Goal: Task Accomplishment & Management: Use online tool/utility

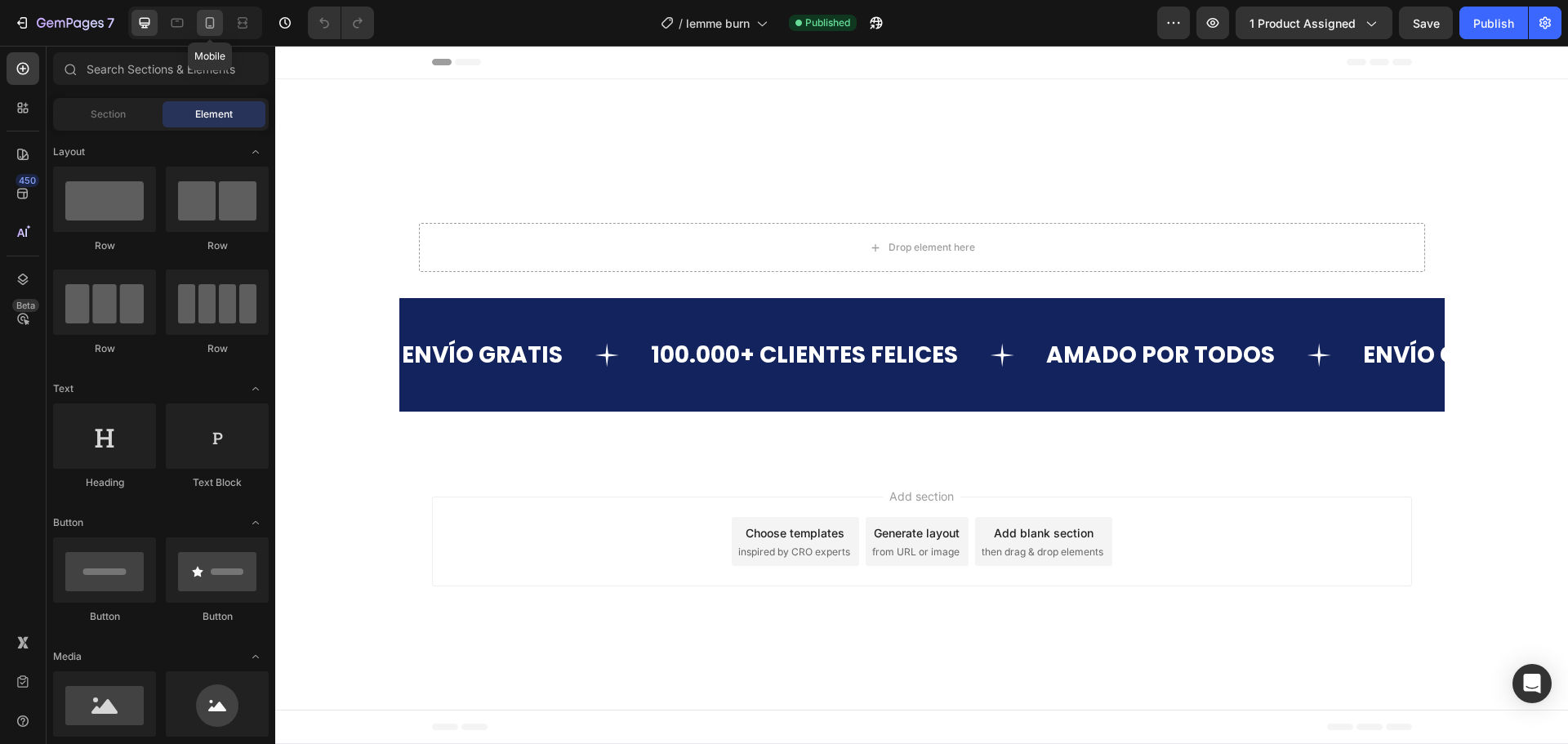
click at [199, 22] on div at bounding box center [209, 22] width 26 height 26
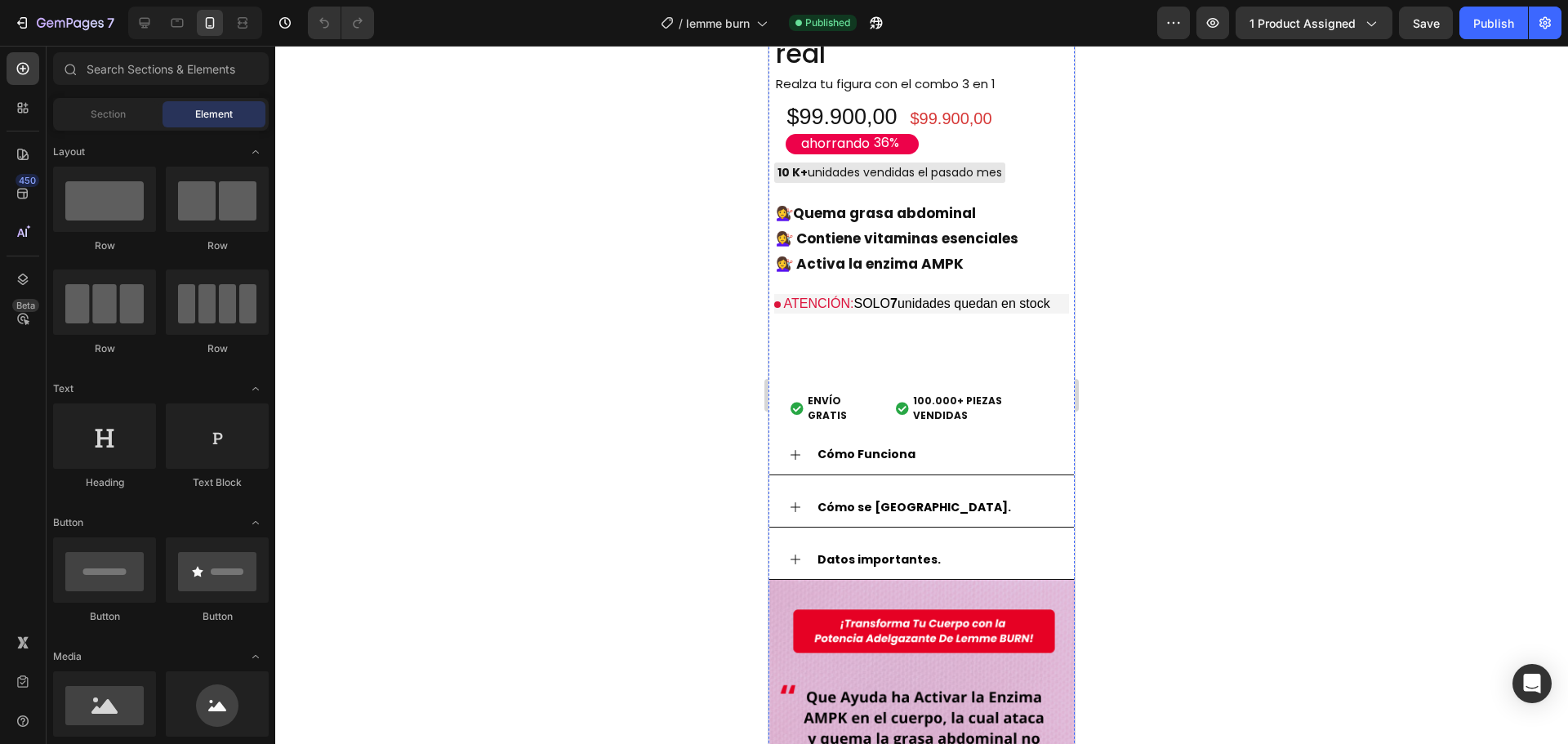
scroll to position [1797, 0]
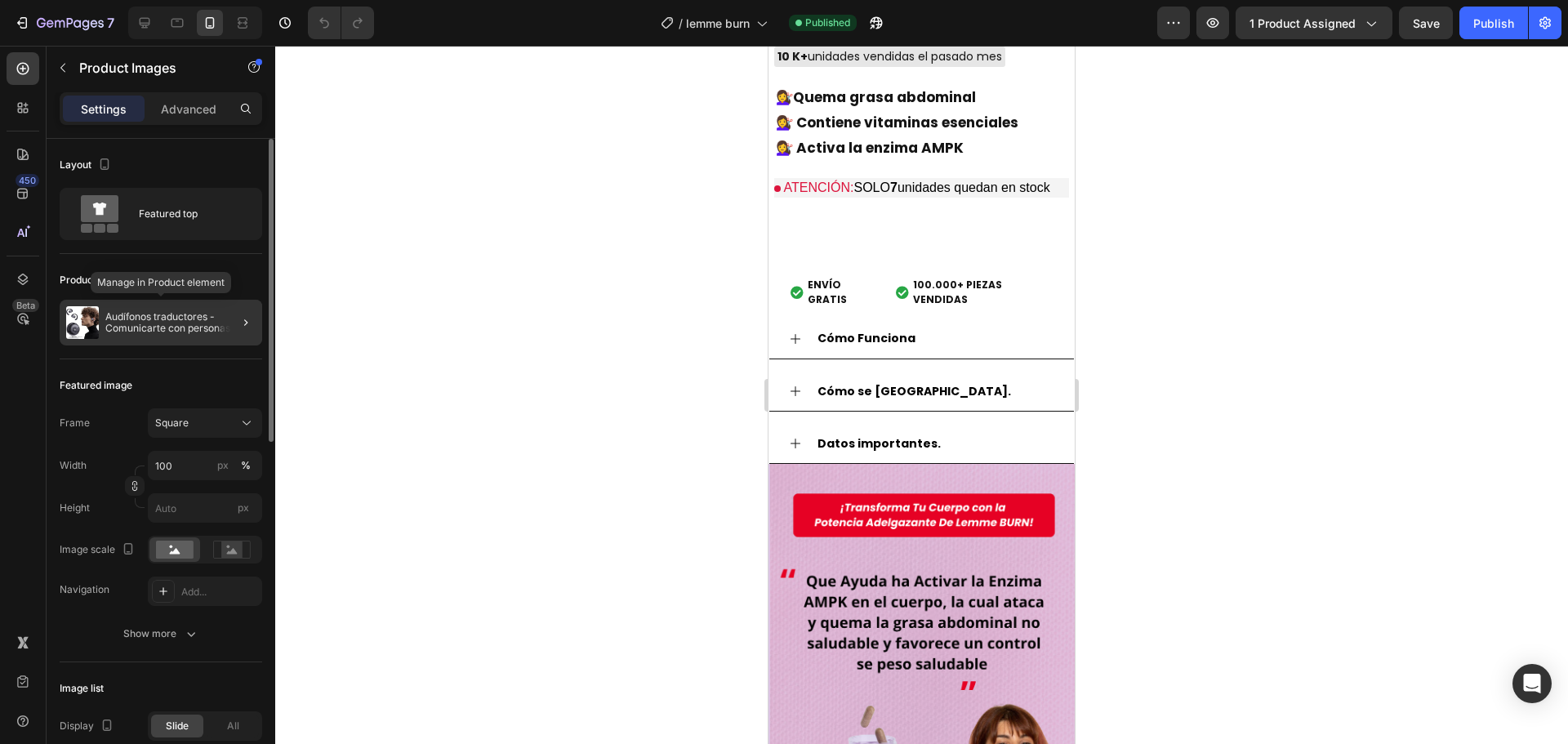
click at [183, 330] on p "Audífonos traductores - Comunicarte con personas de otros países nunca fue tan …" at bounding box center [180, 322] width 150 height 23
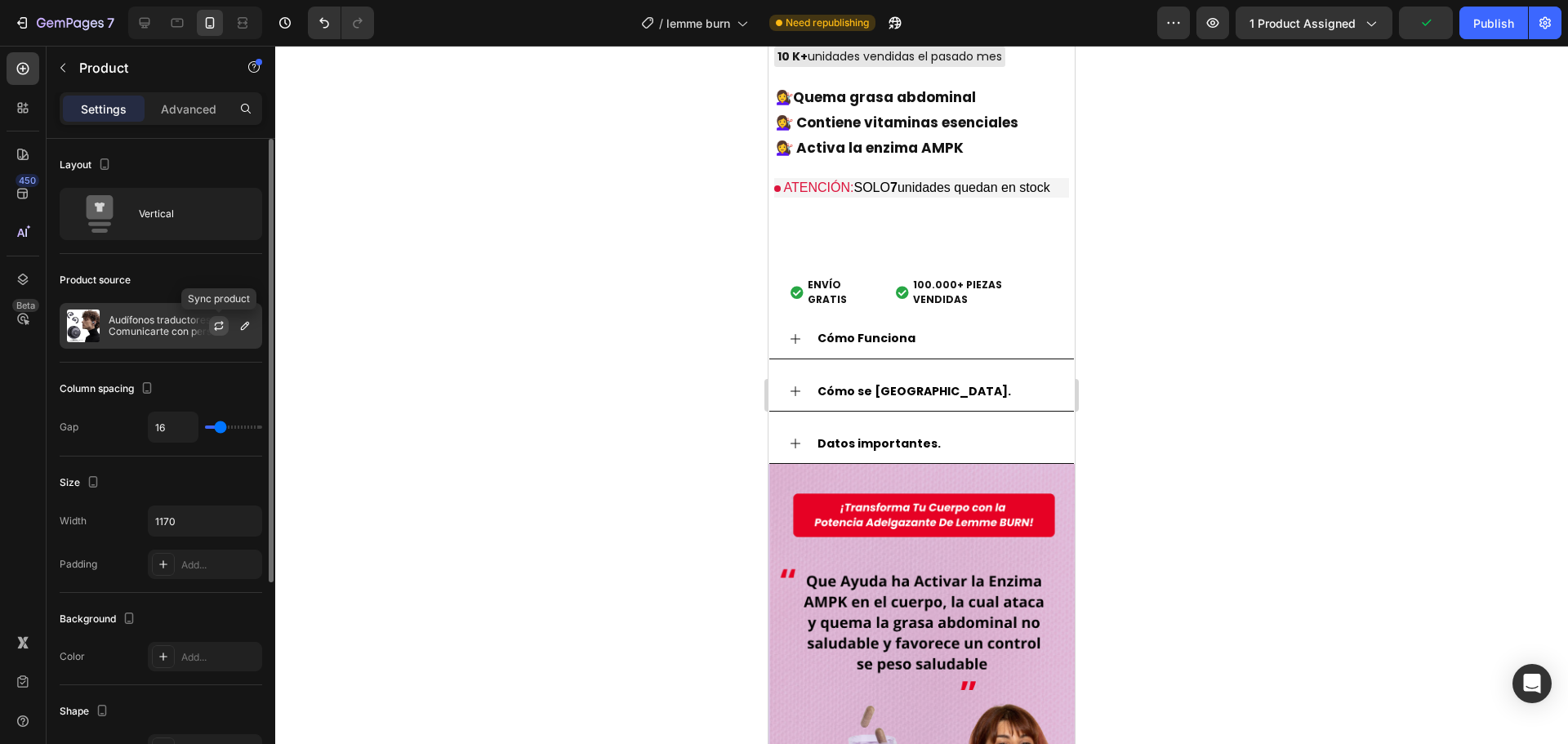
click at [218, 327] on icon "button" at bounding box center [219, 326] width 13 height 13
click at [1021, 14] on div "$99.900,00" at bounding box center [975, 3] width 133 height 24
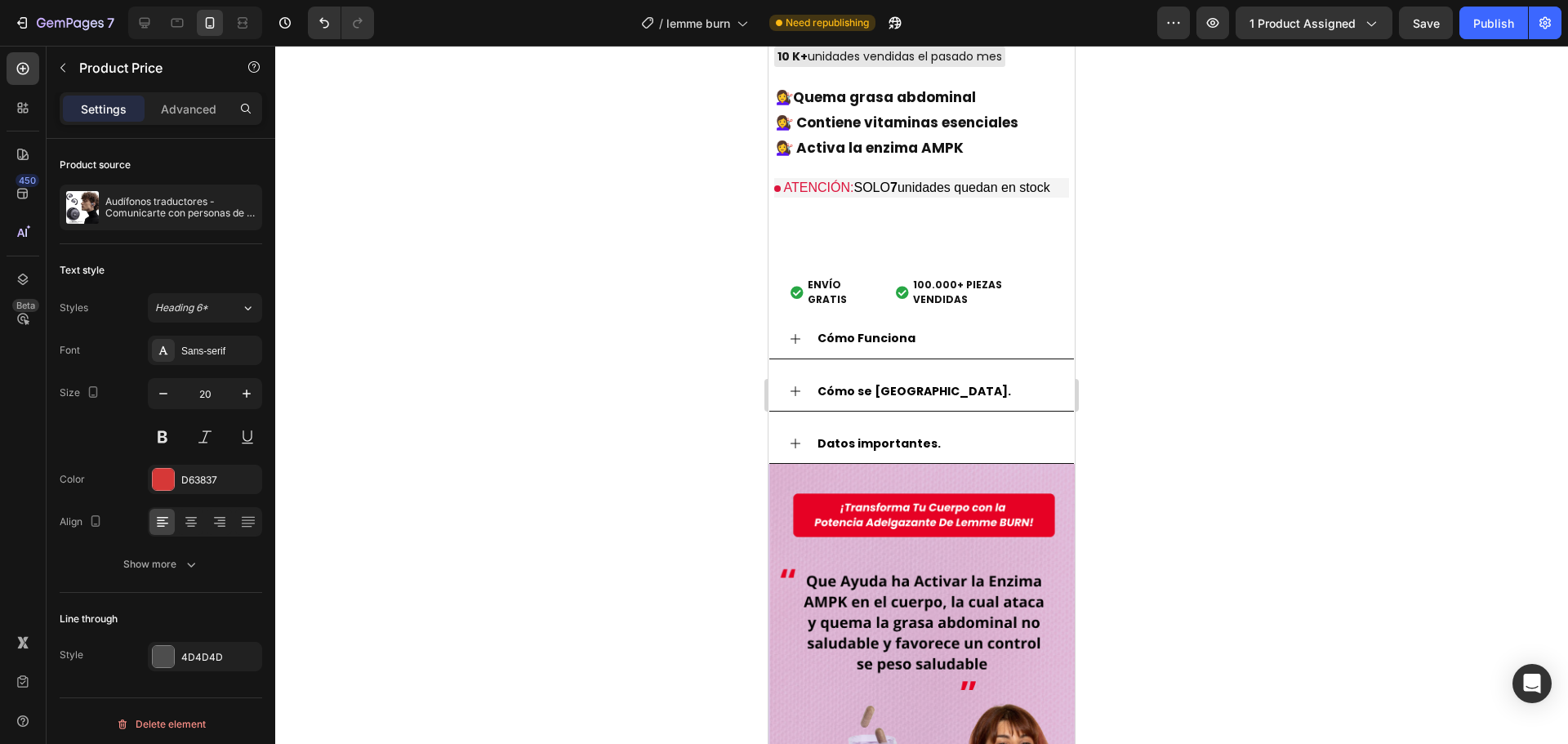
click at [864, 17] on div "$99.900,00" at bounding box center [852, 1] width 133 height 31
click at [120, 160] on div "Product source" at bounding box center [96, 165] width 71 height 14
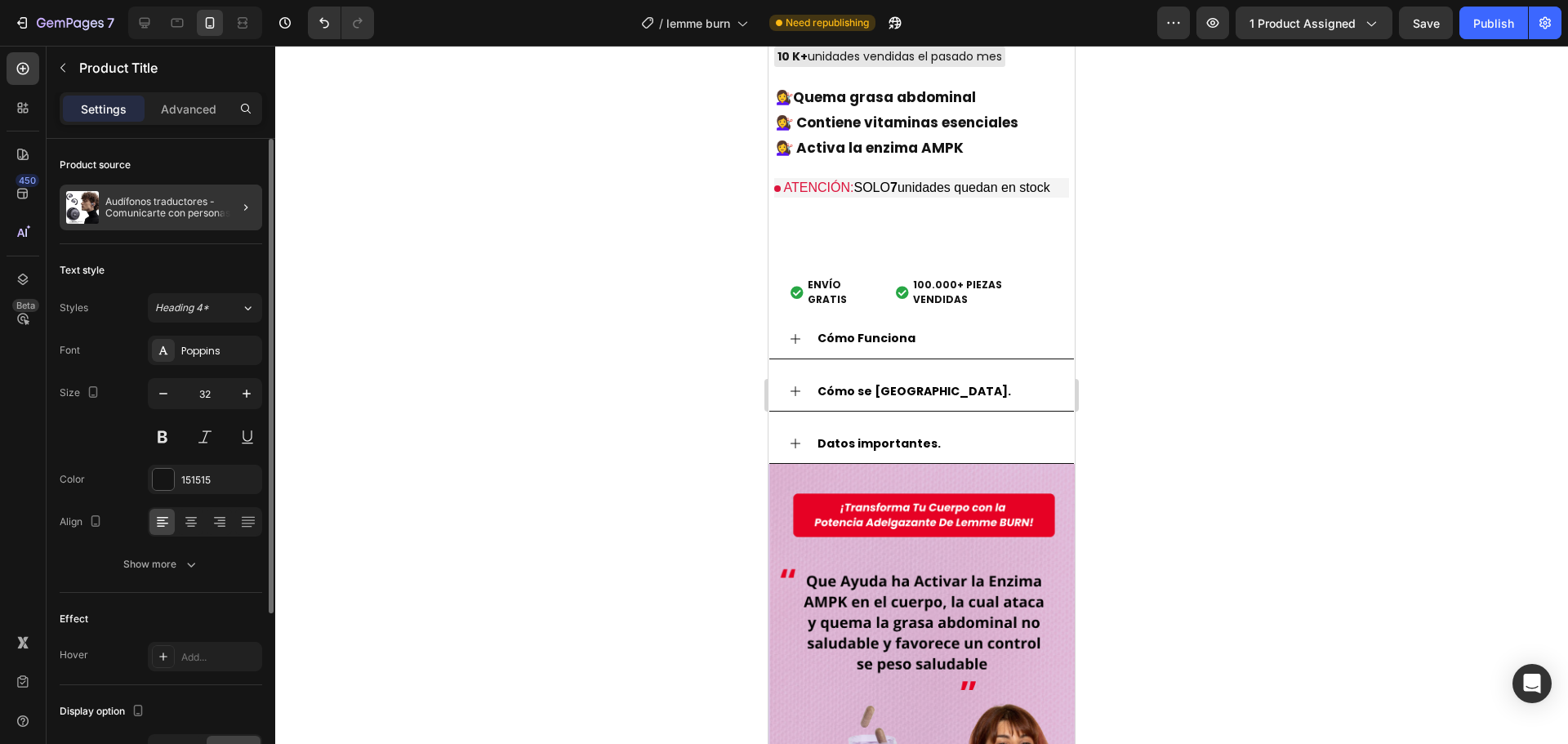
click at [252, 217] on div at bounding box center [238, 207] width 46 height 46
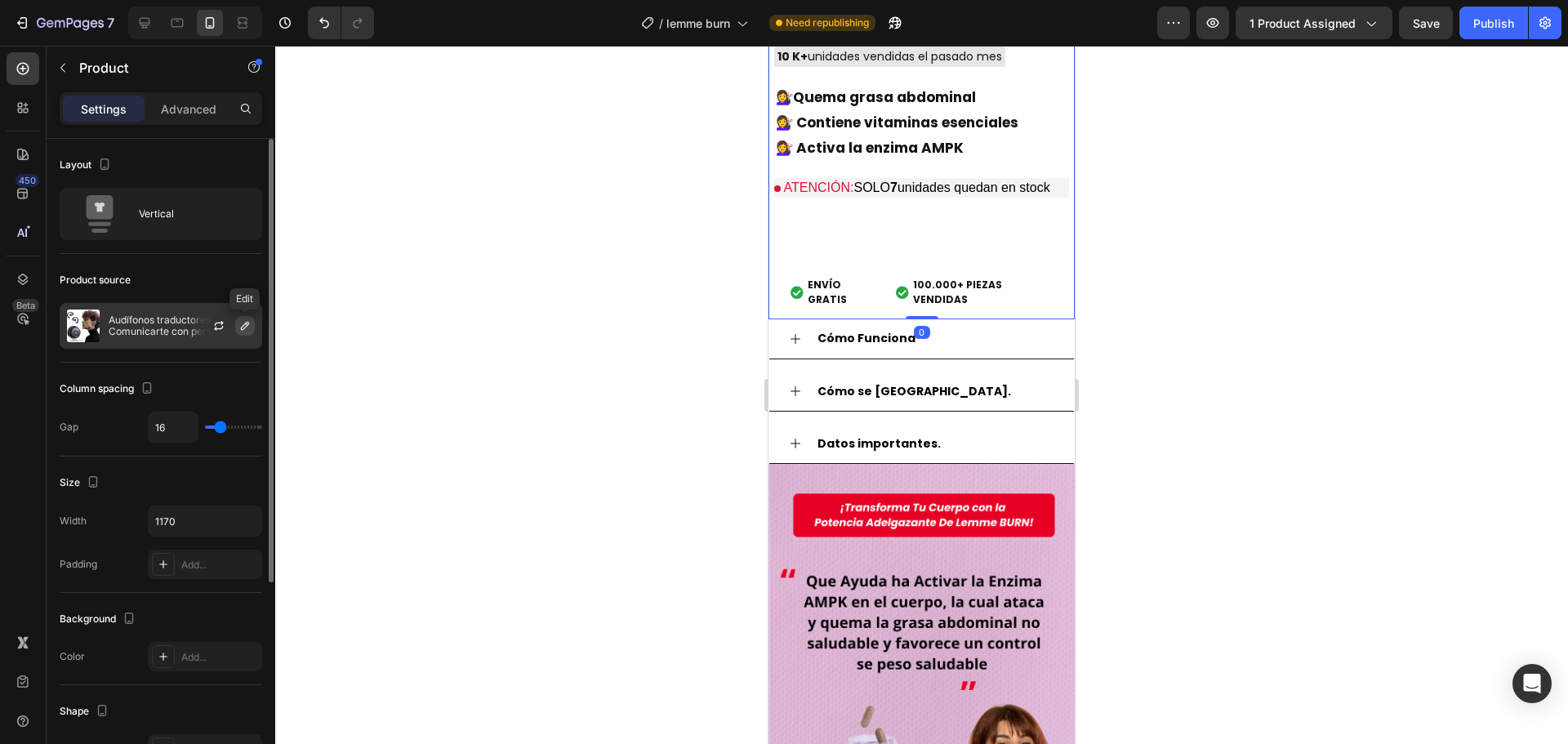
click at [249, 324] on icon "button" at bounding box center [245, 326] width 13 height 13
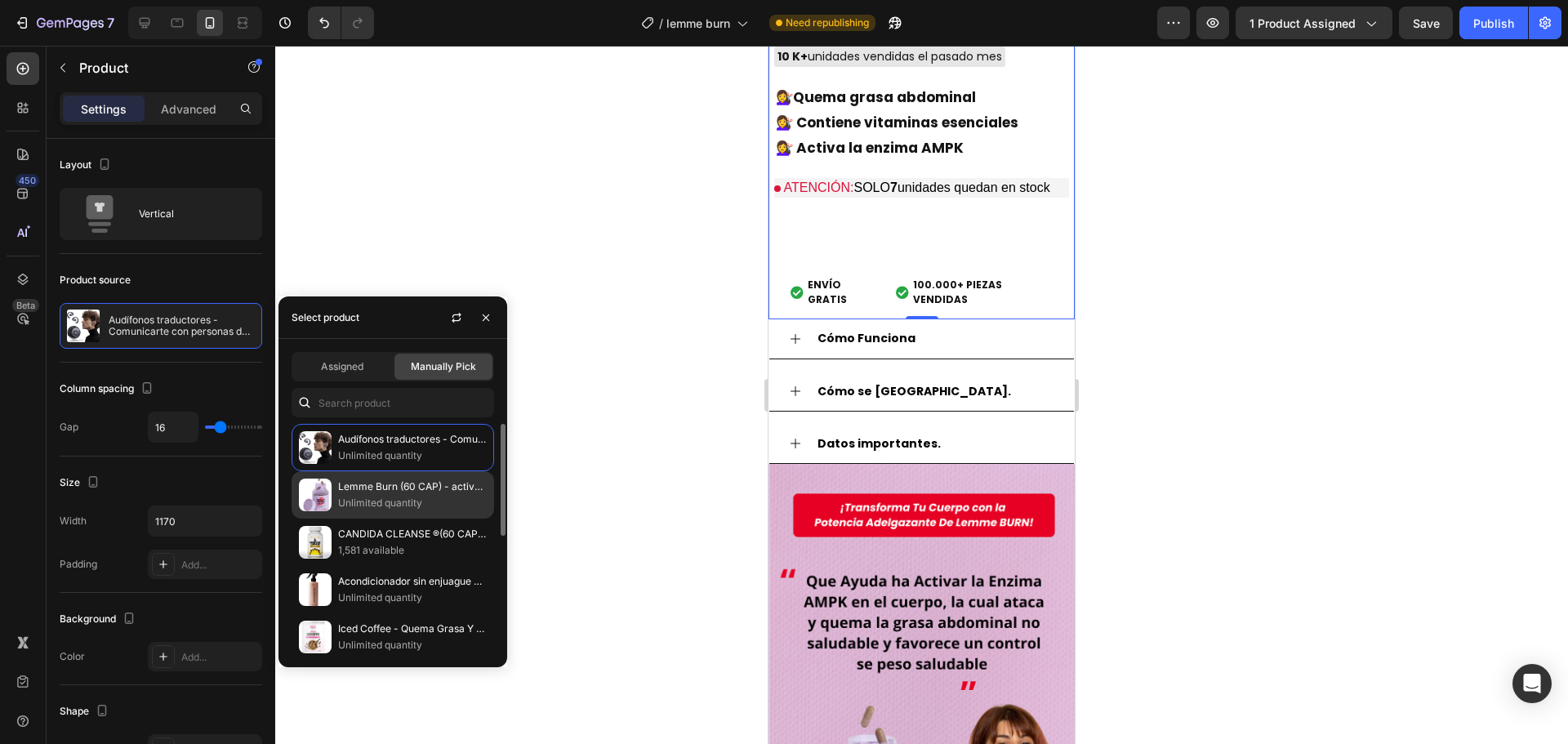
click at [356, 494] on p "Lemme Burn (60 CAP) - activar el metabolismo, reducir la grasa abdominal y favo…" at bounding box center [413, 487] width 148 height 16
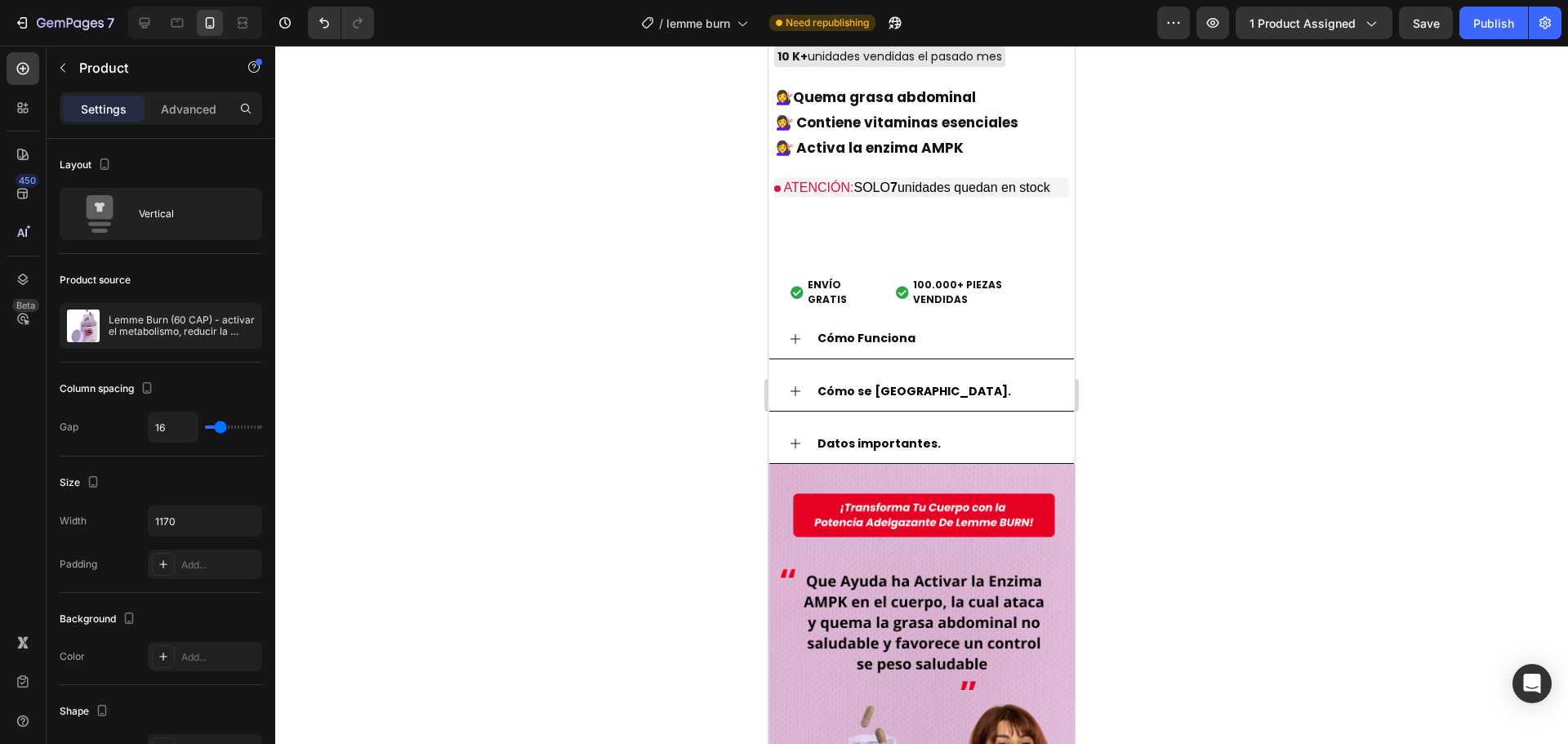
click at [749, 324] on div at bounding box center [922, 395] width 1293 height 698
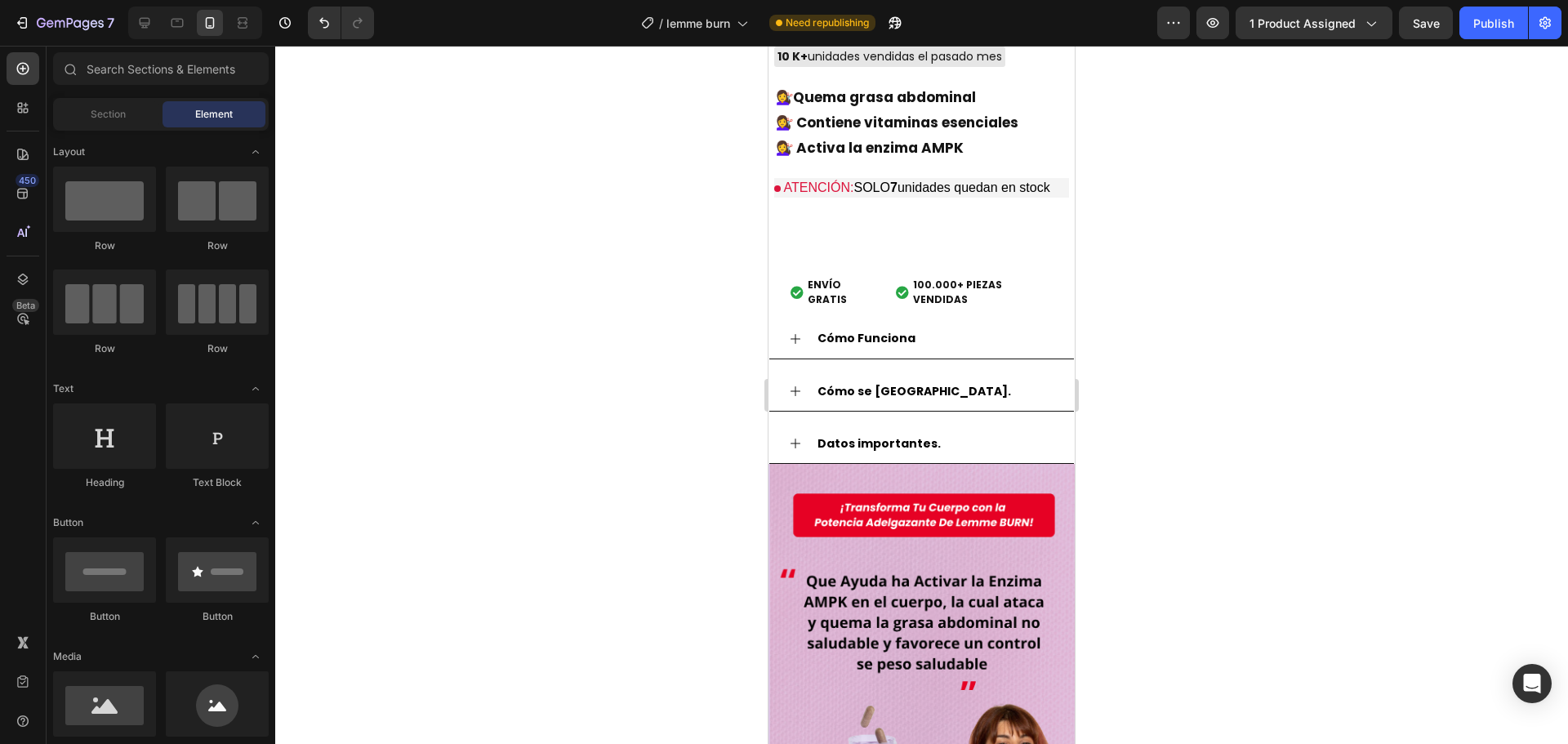
click at [670, 350] on div at bounding box center [922, 395] width 1293 height 698
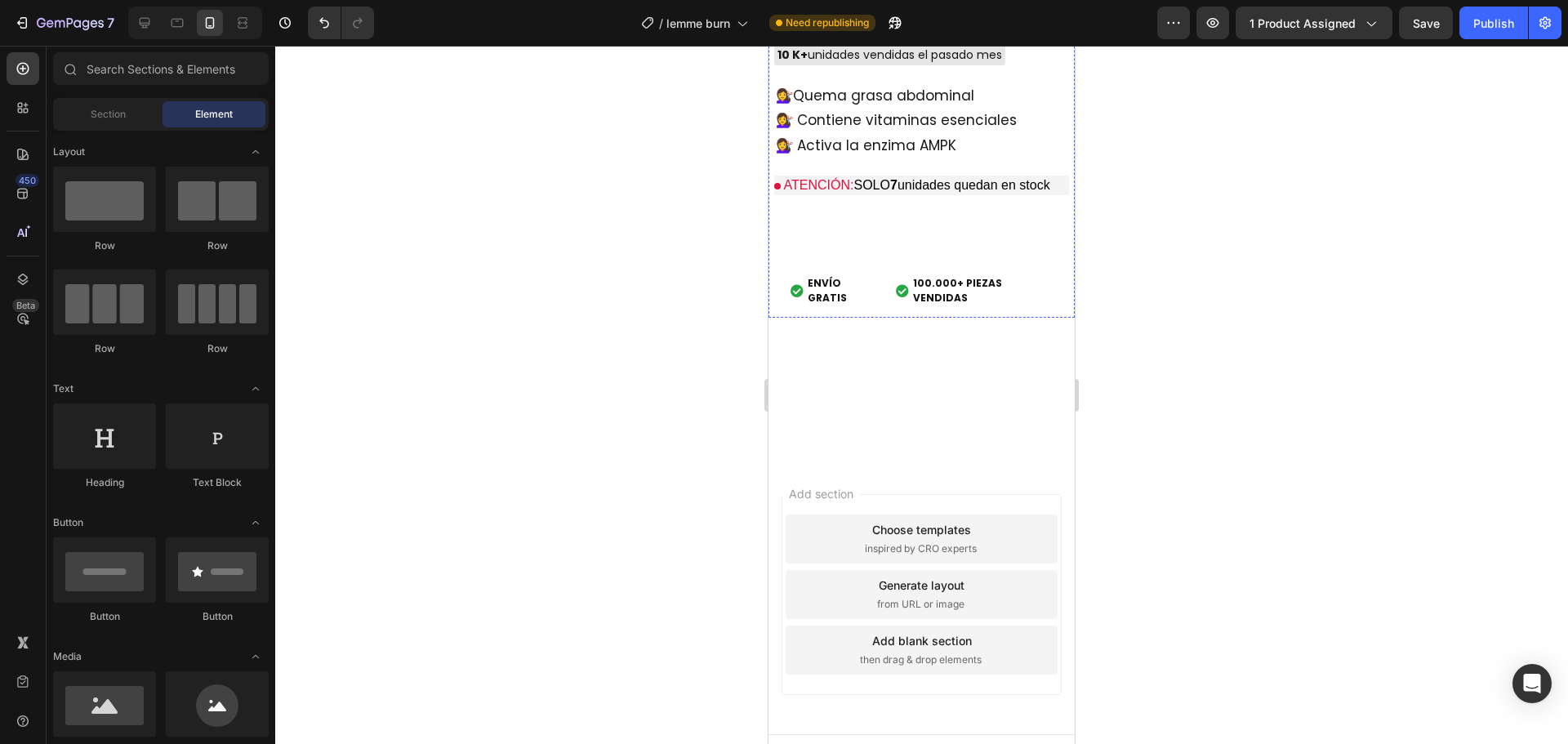
scroll to position [5065, 0]
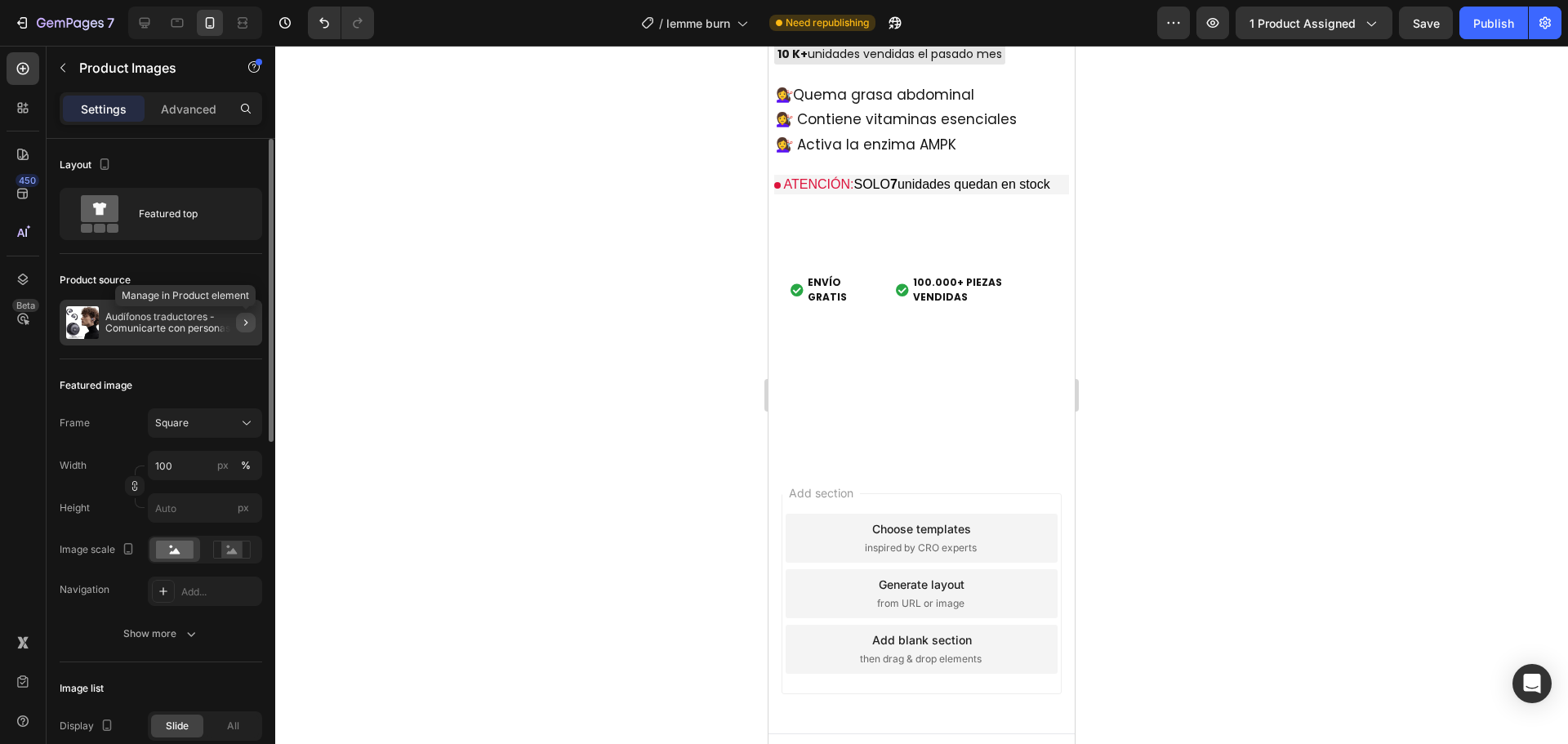
click at [245, 319] on icon "button" at bounding box center [246, 322] width 13 height 13
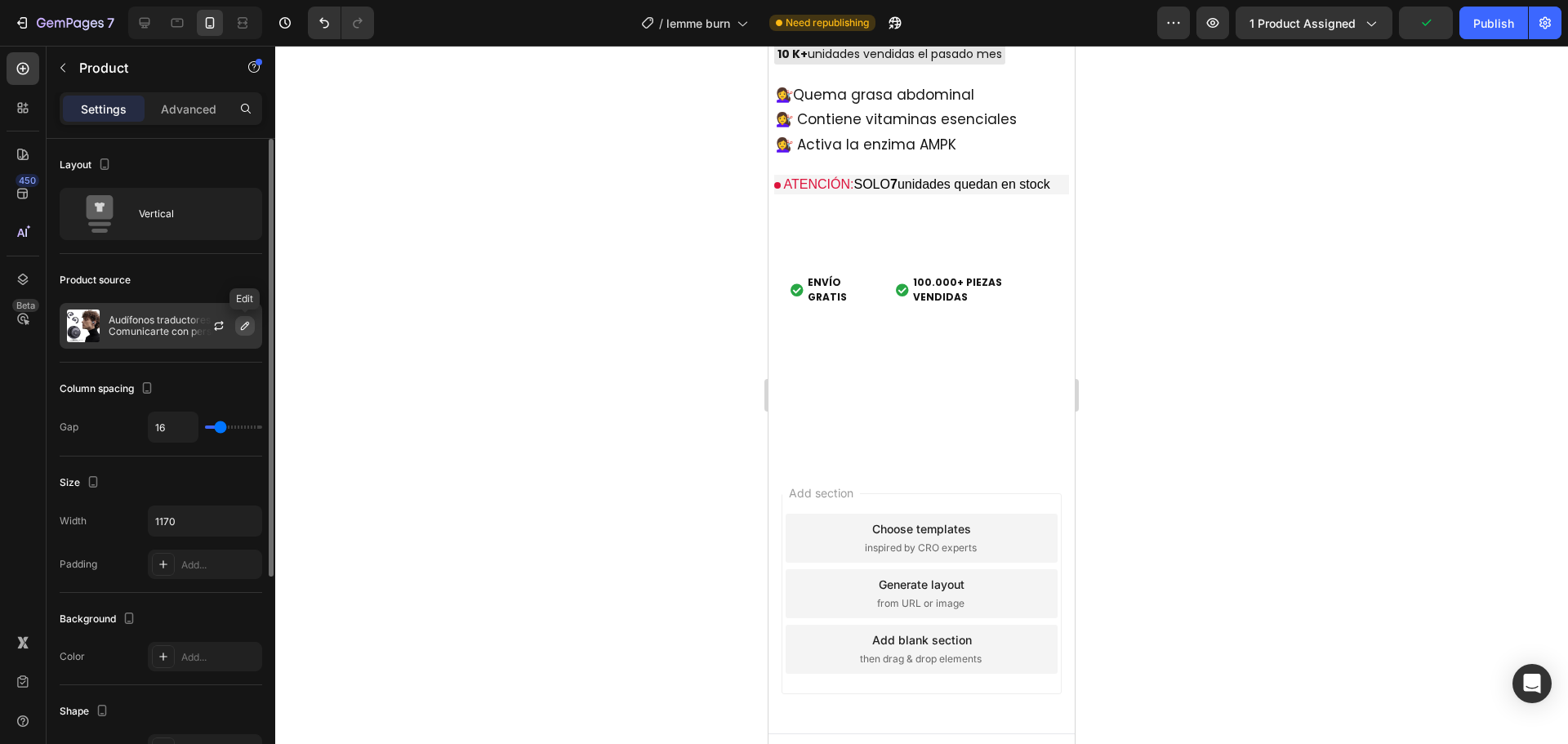
click at [249, 320] on icon "button" at bounding box center [245, 326] width 13 height 13
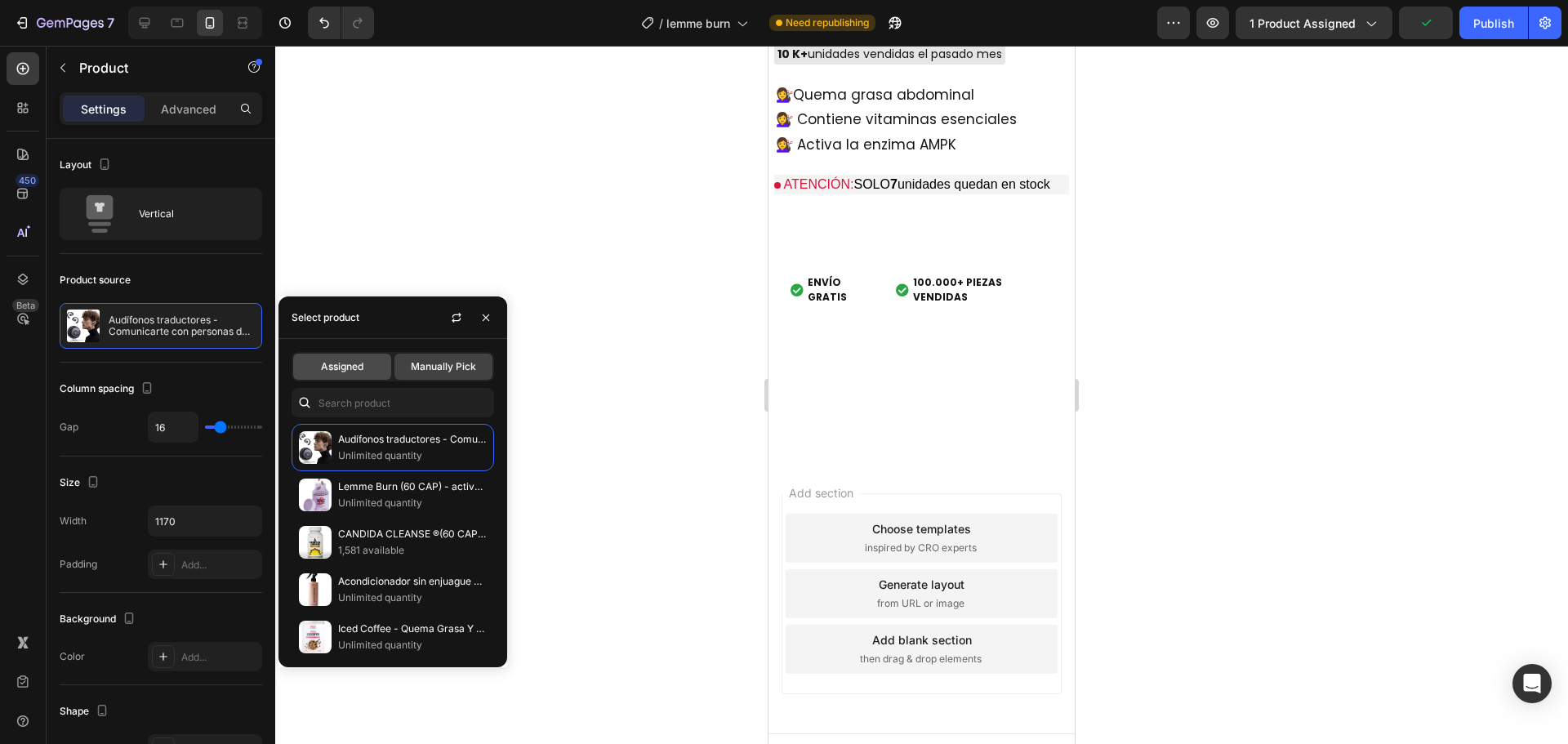
click at [340, 364] on span "Assigned" at bounding box center [342, 366] width 43 height 14
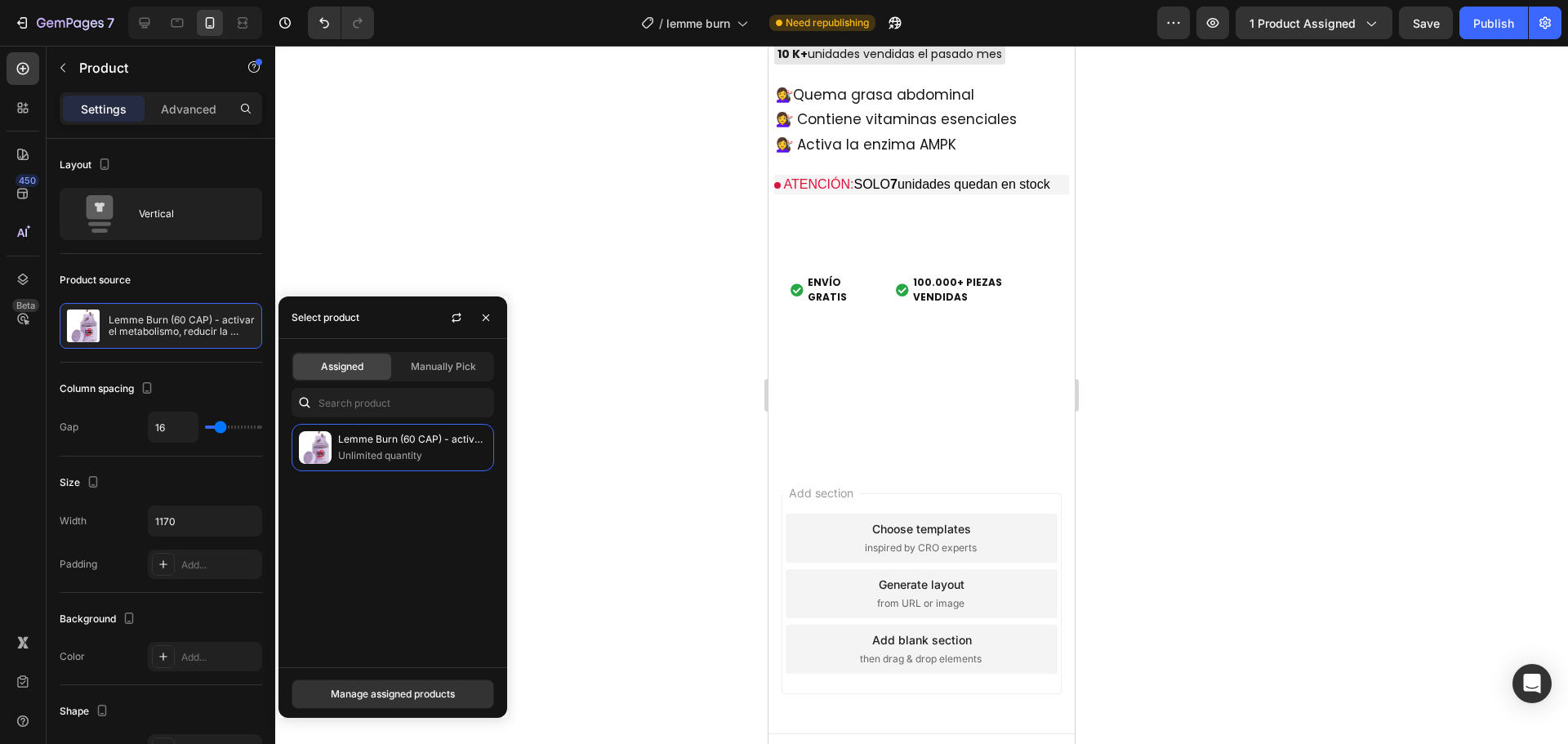
click at [671, 358] on div at bounding box center [922, 395] width 1293 height 698
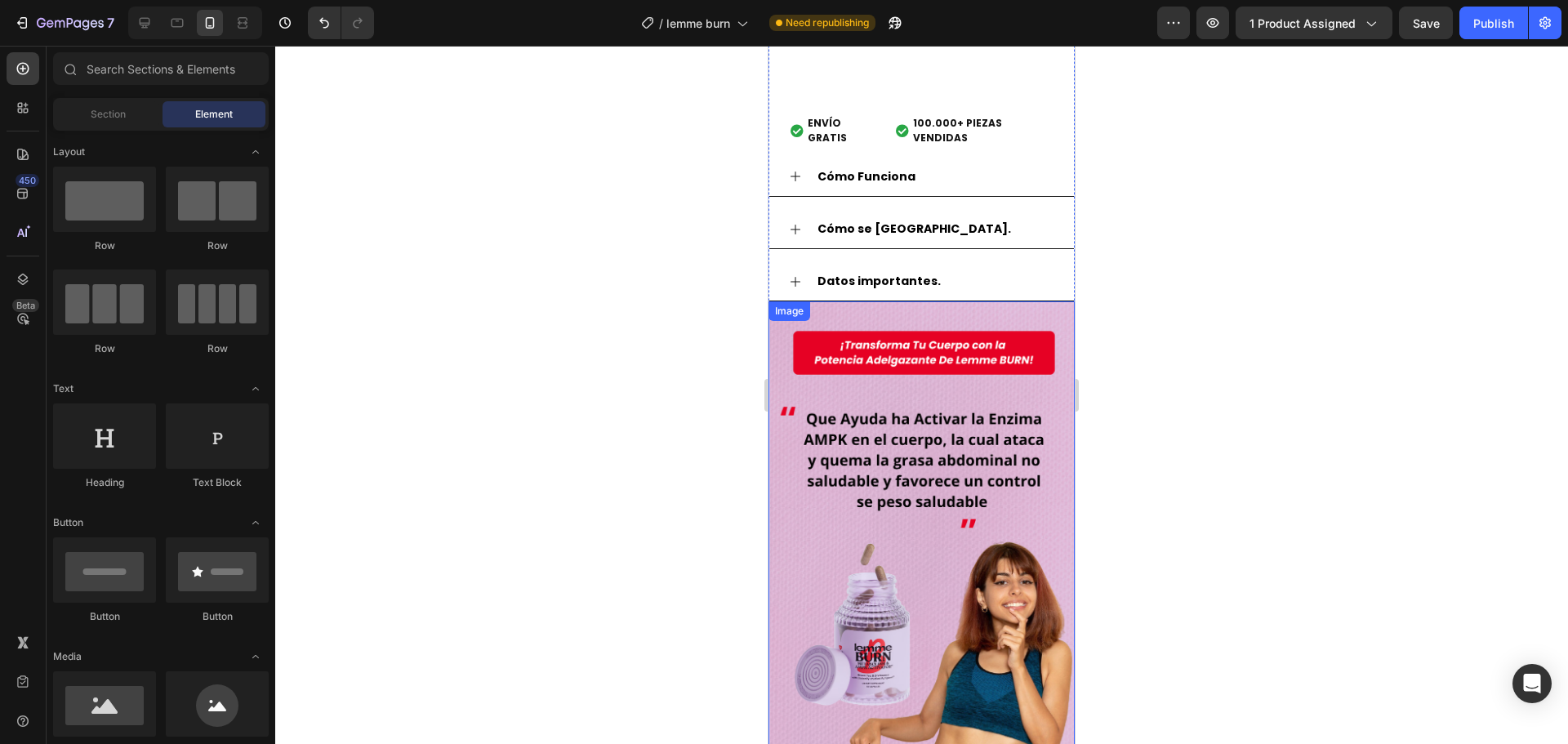
scroll to position [2331, 0]
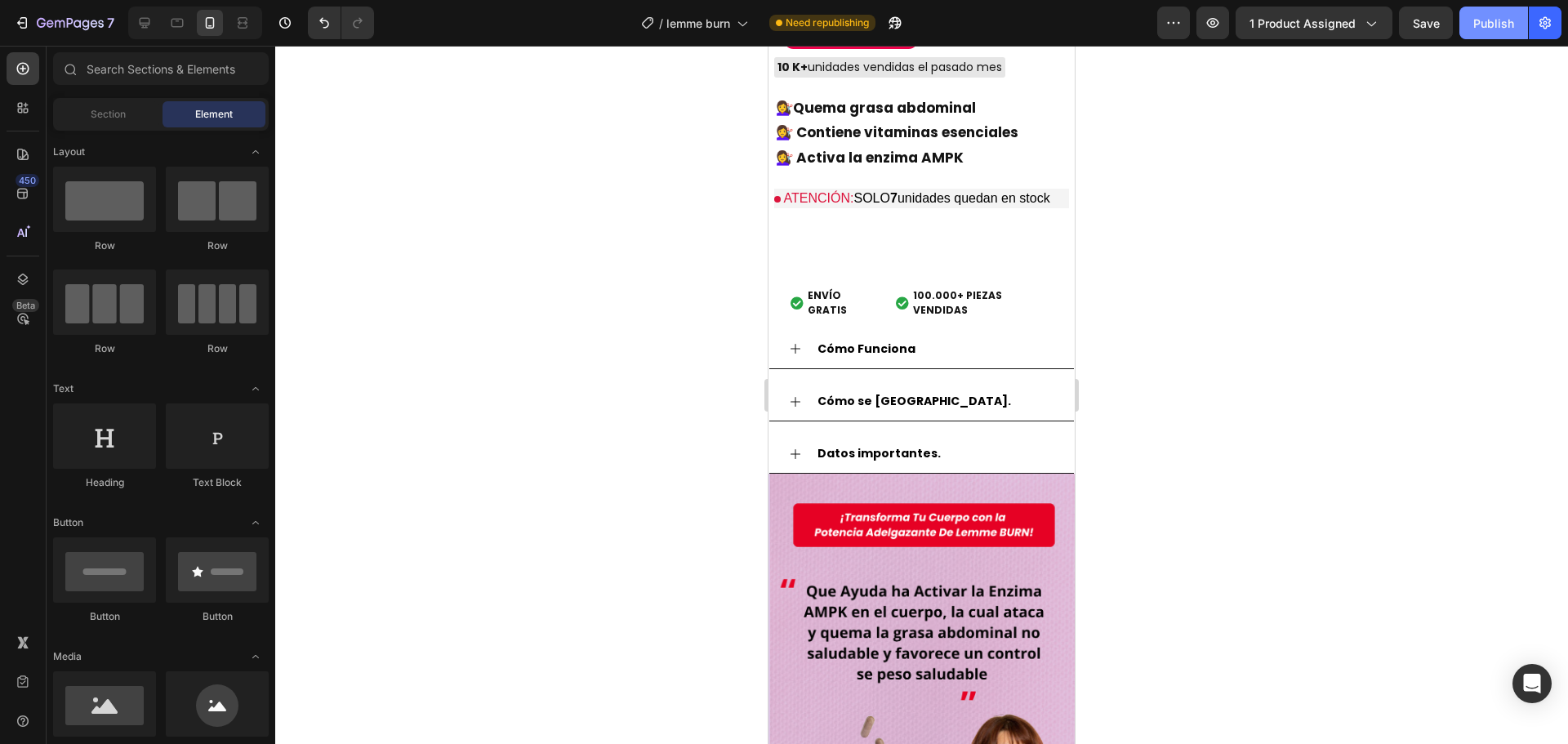
click at [1469, 33] on button "Publish" at bounding box center [1493, 22] width 69 height 33
click at [1479, 32] on button "Publish" at bounding box center [1493, 22] width 69 height 33
